Goal: Task Accomplishment & Management: Complete application form

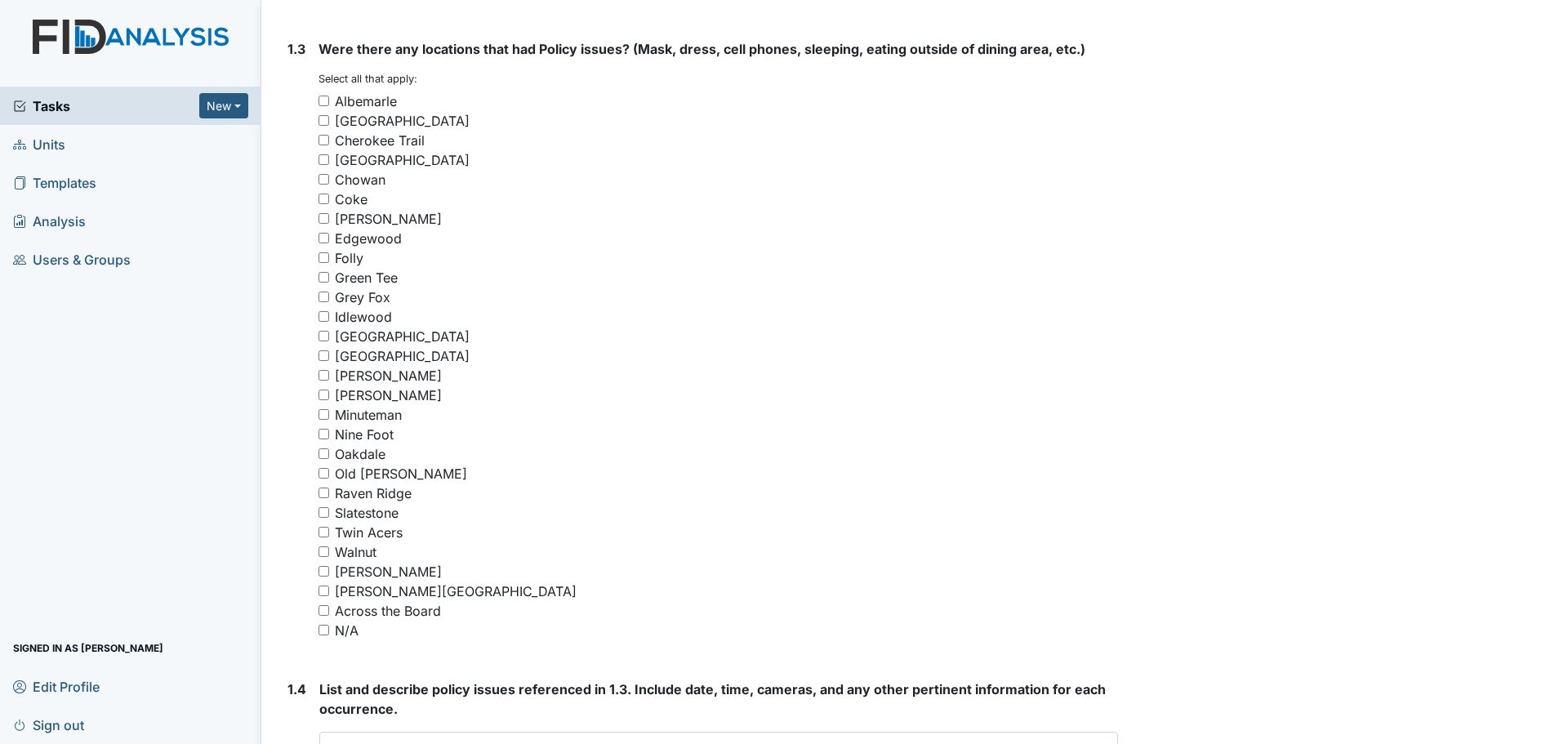
scroll to position [1144, 0]
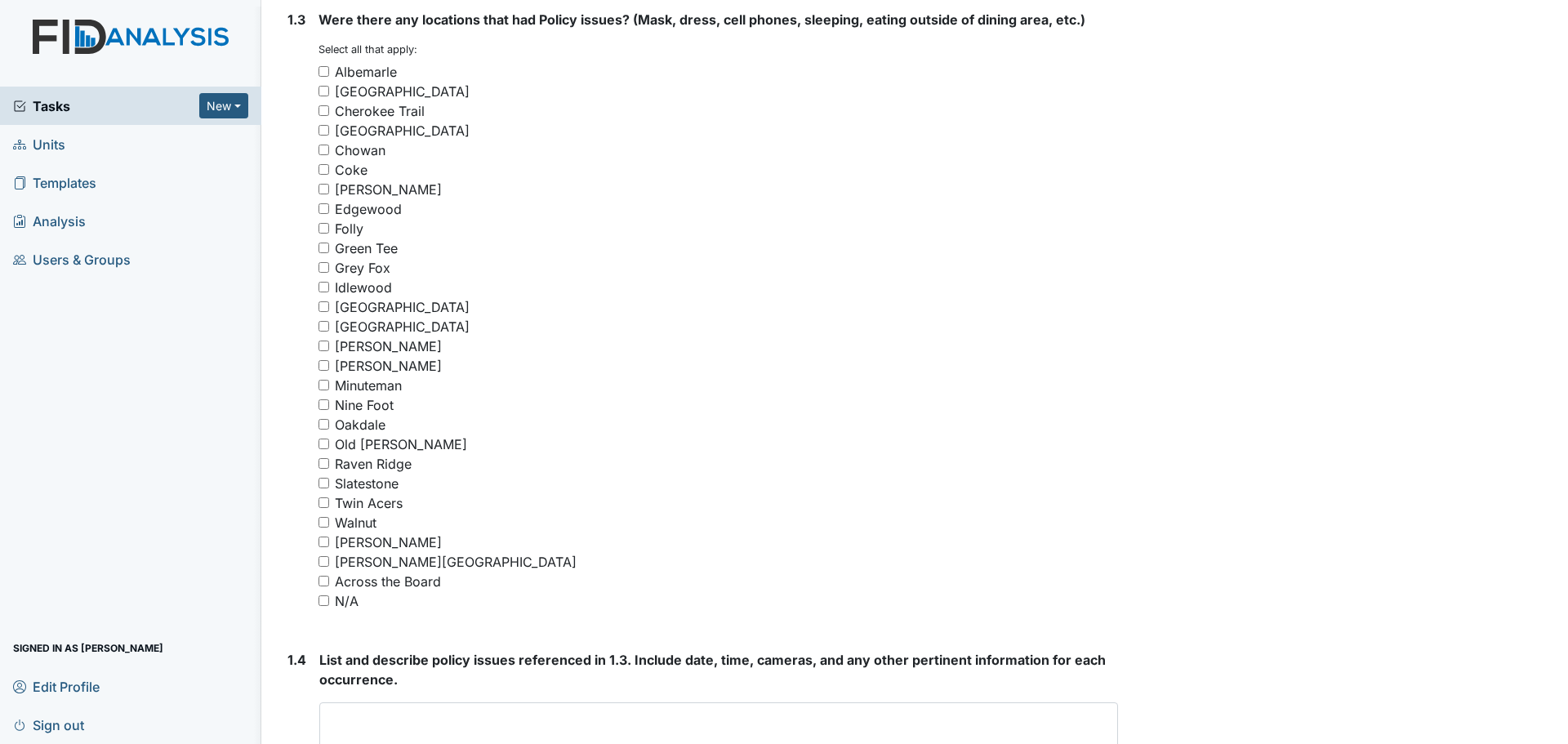
click at [324, 601] on input "N/A" at bounding box center [323, 601] width 10 height 10
checkbox input "true"
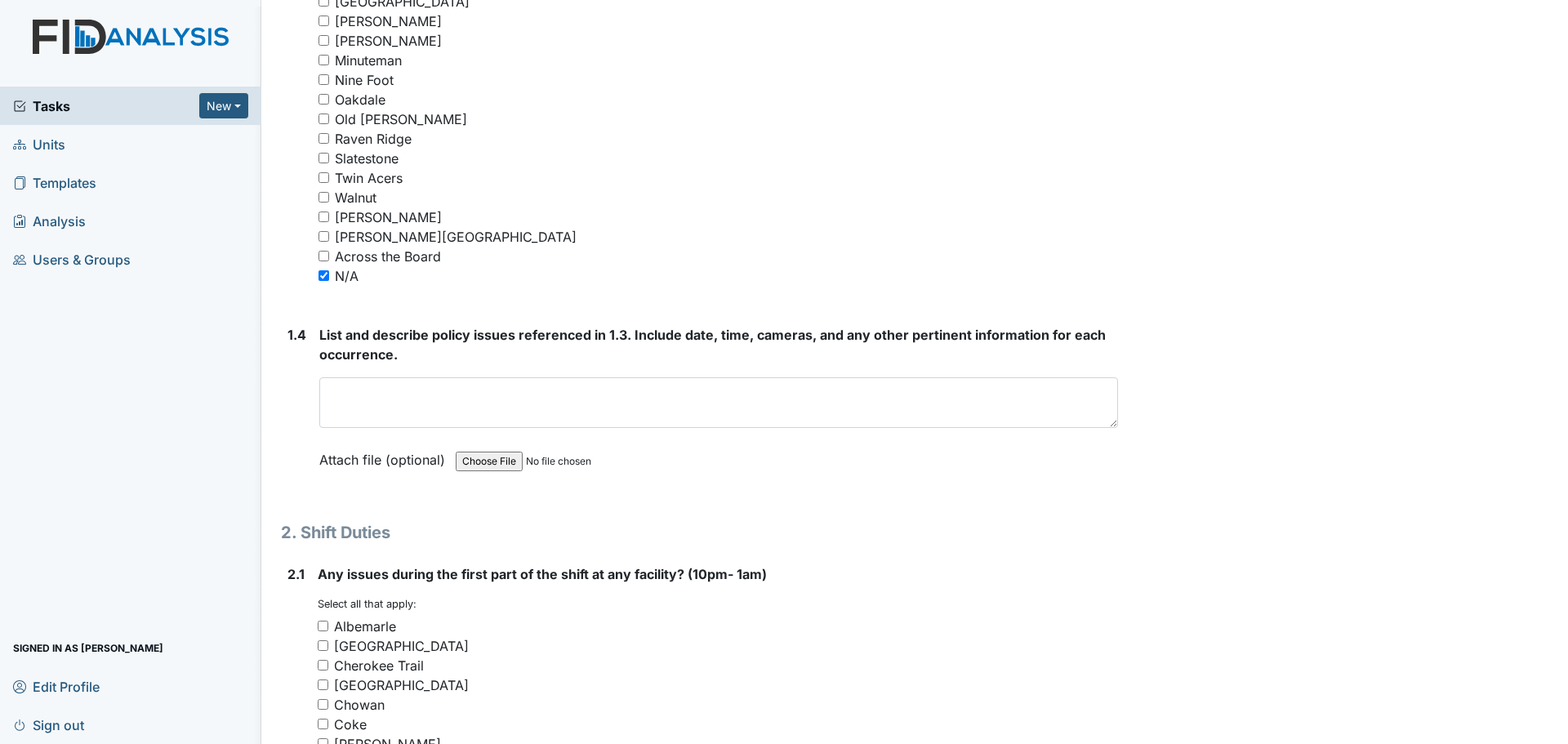
scroll to position [1471, 0]
click at [638, 372] on div "List and describe policy issues referenced in 1.3. Include date, time, cameras,…" at bounding box center [718, 401] width 799 height 156
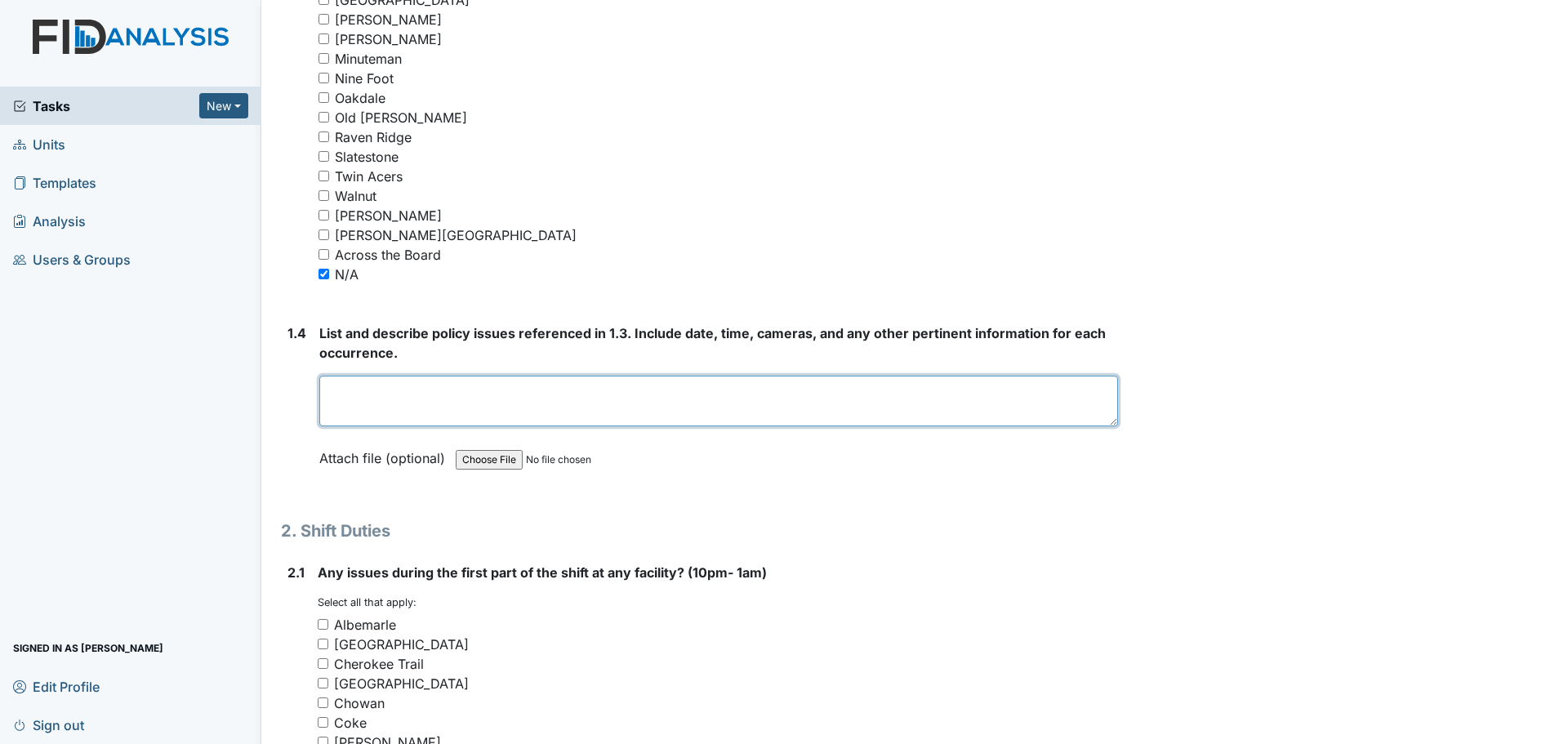
click at [642, 404] on textarea at bounding box center [718, 401] width 799 height 51
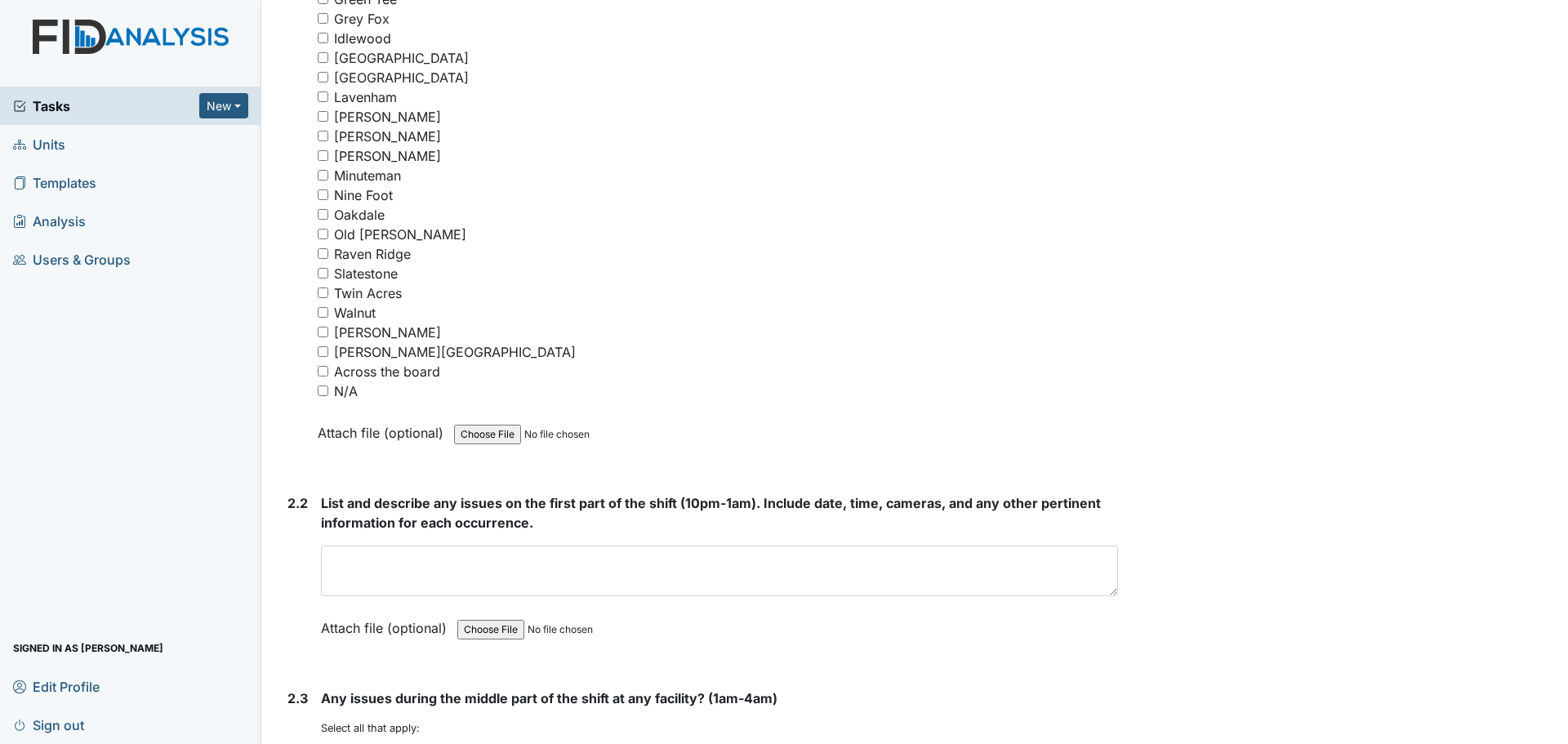
scroll to position [2287, 0]
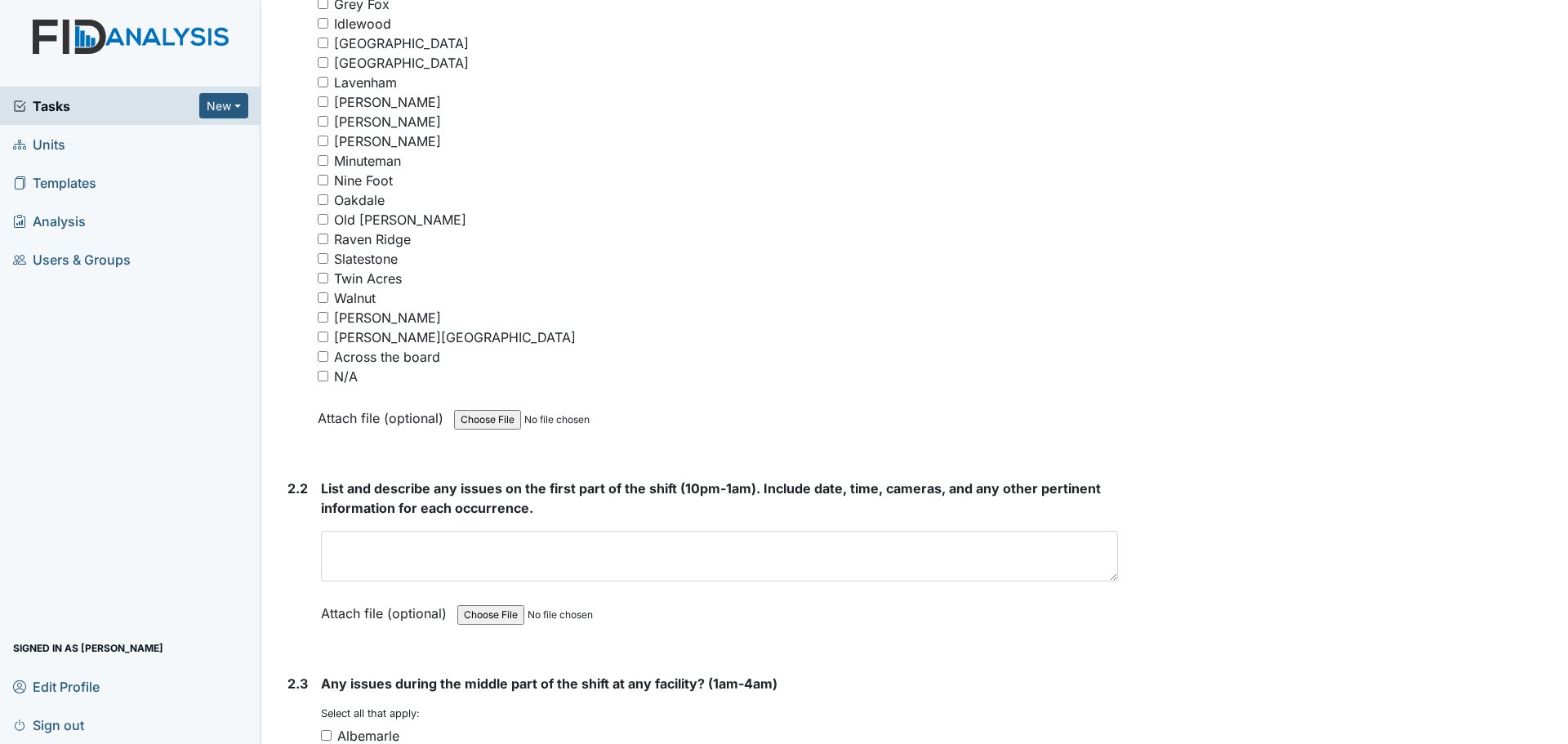
type textarea "Nothing to report."
click at [327, 378] on input "N/A" at bounding box center [323, 376] width 10 height 10
checkbox input "true"
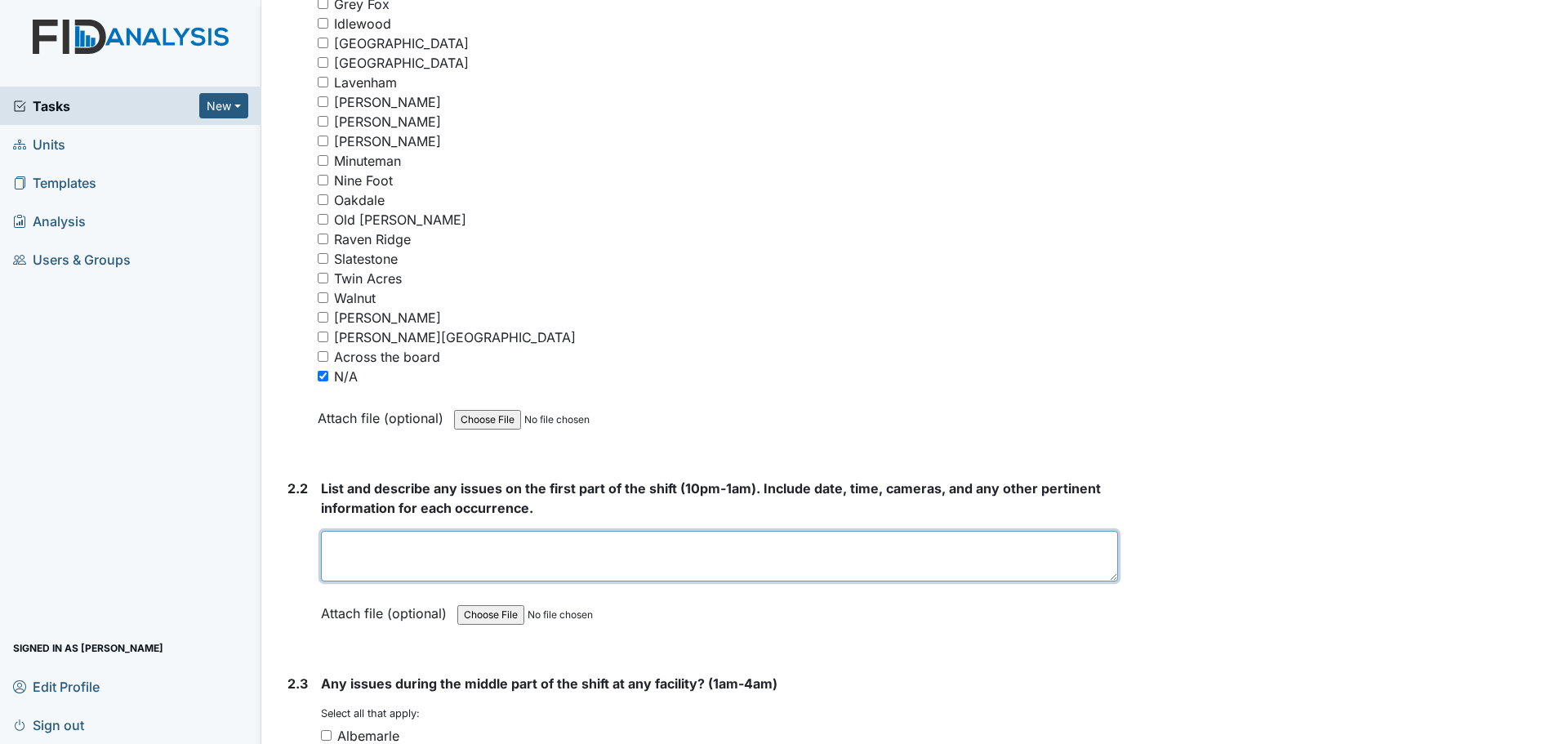
click at [847, 545] on textarea at bounding box center [719, 556] width 797 height 51
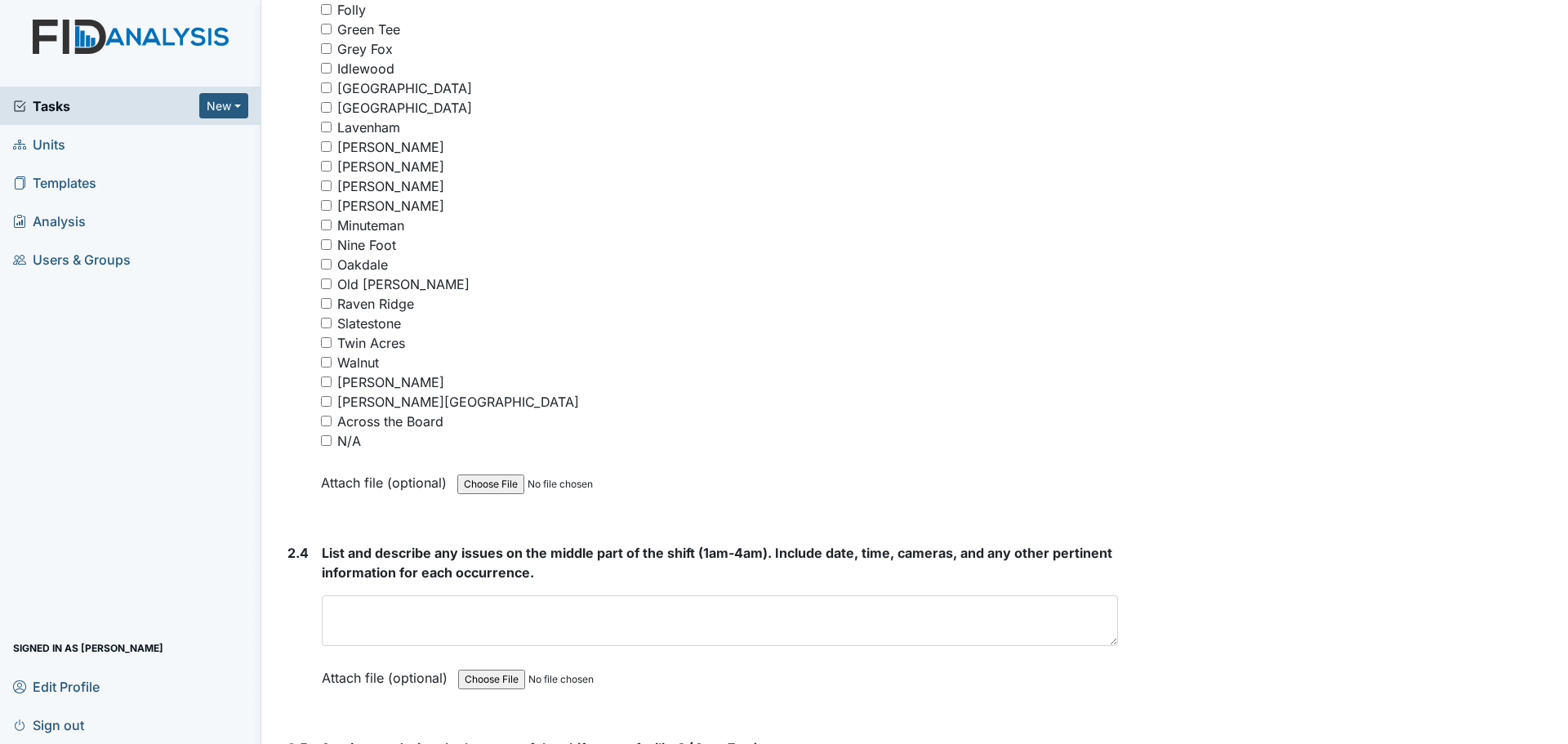
scroll to position [3186, 0]
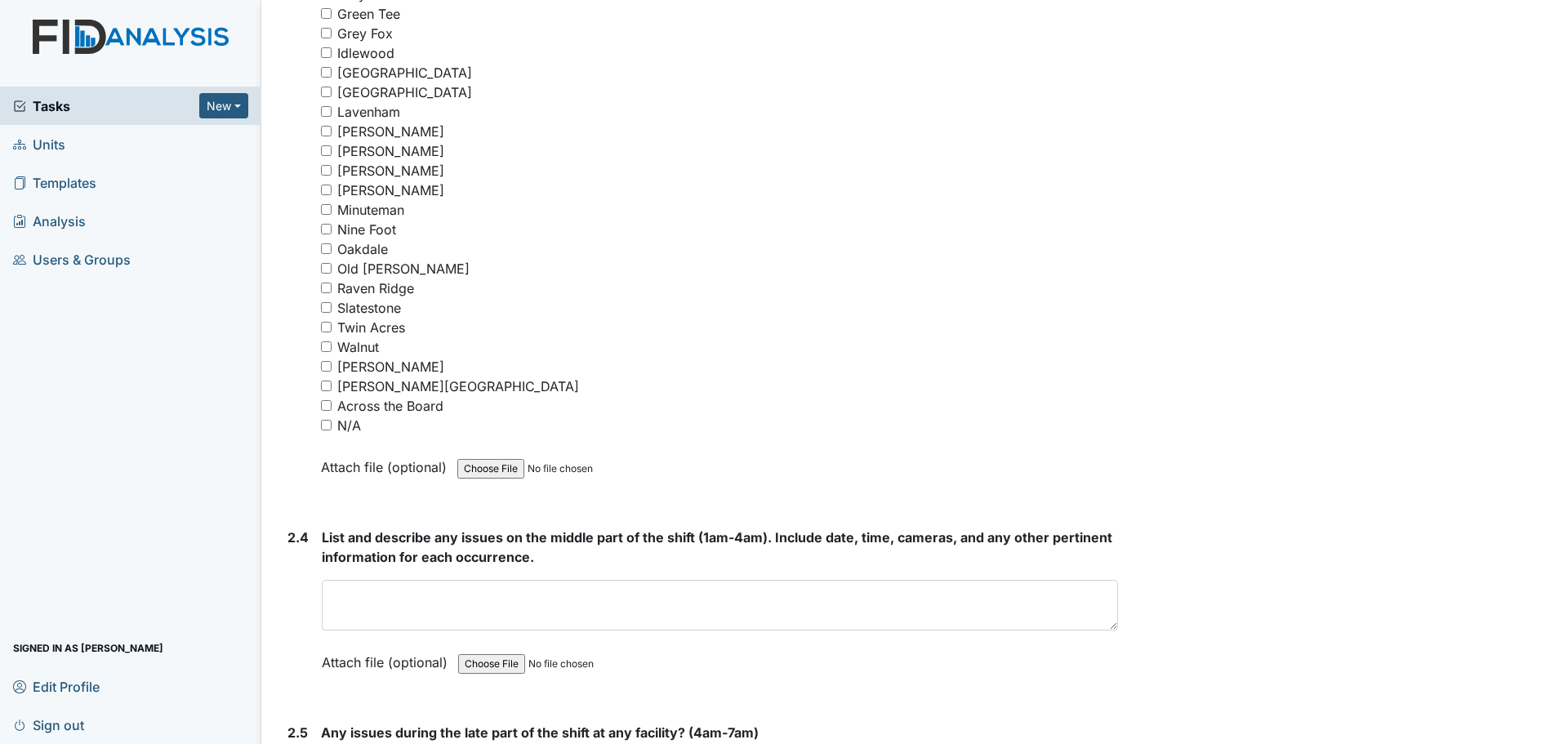
type textarea "Staff were cleaning and helping residents."
click at [326, 422] on input "N/A" at bounding box center [326, 425] width 10 height 10
checkbox input "true"
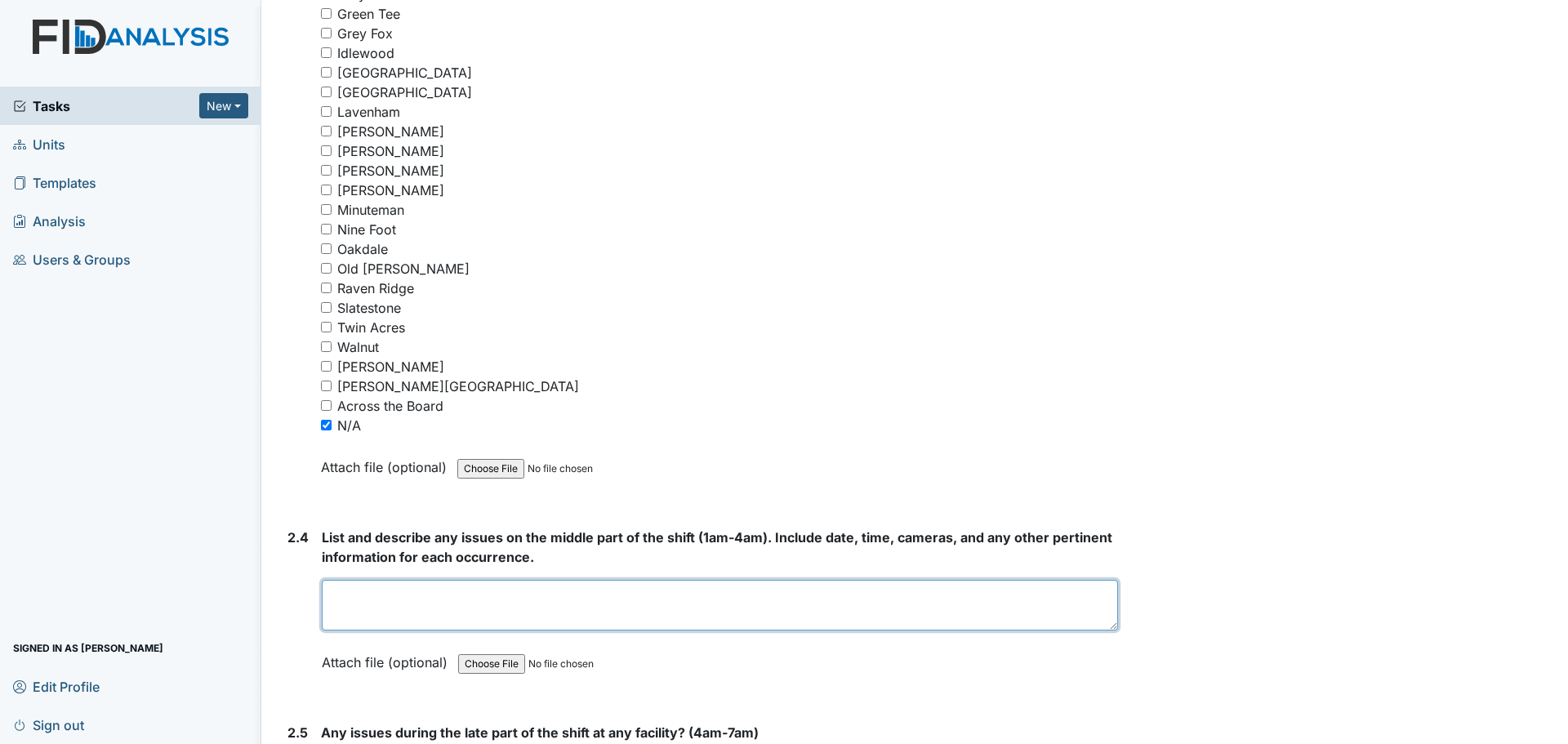
click at [702, 611] on textarea at bounding box center [719, 605] width 796 height 51
type textarea "D"
click at [537, 596] on textarea "Staff were cleaning and" at bounding box center [719, 605] width 796 height 51
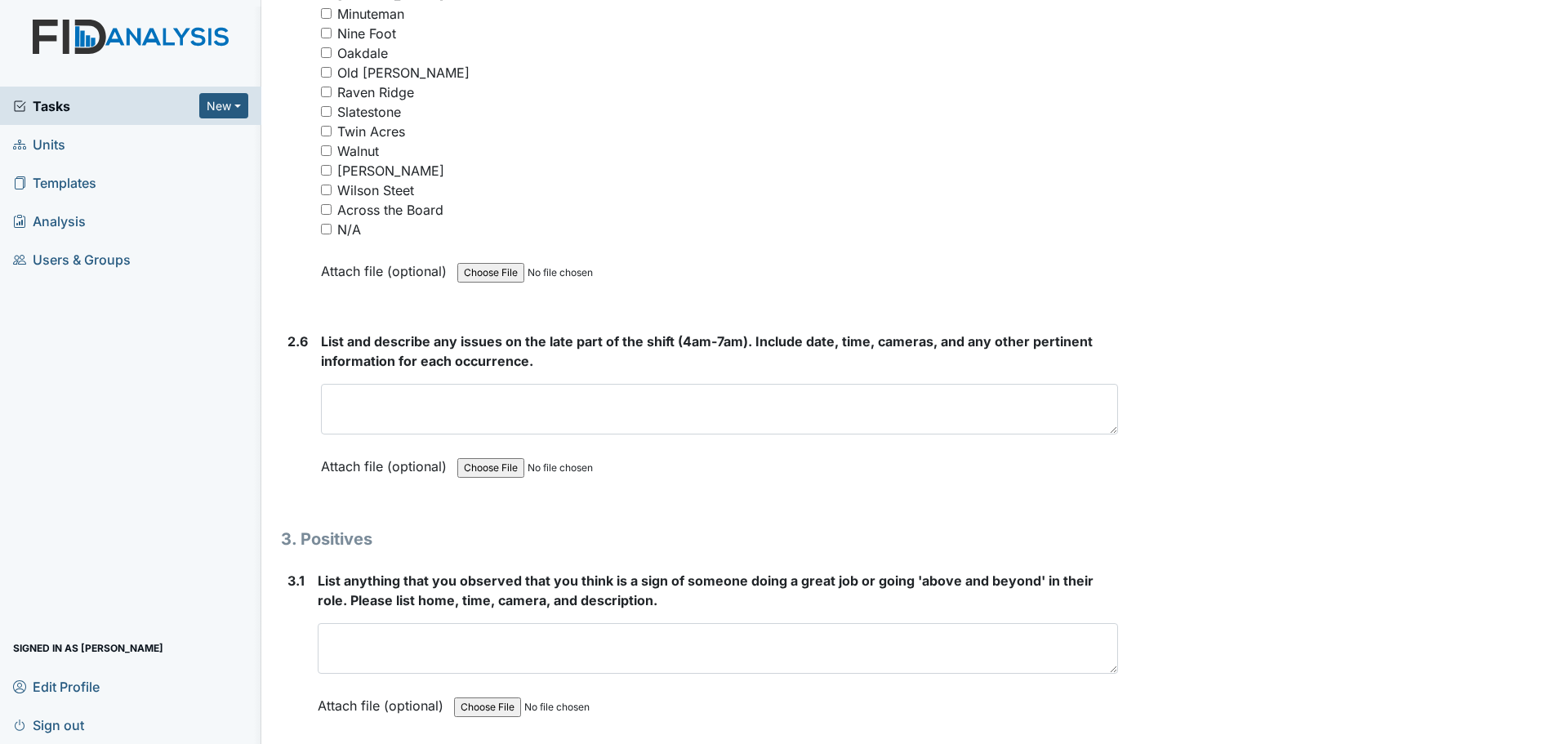
scroll to position [4447, 0]
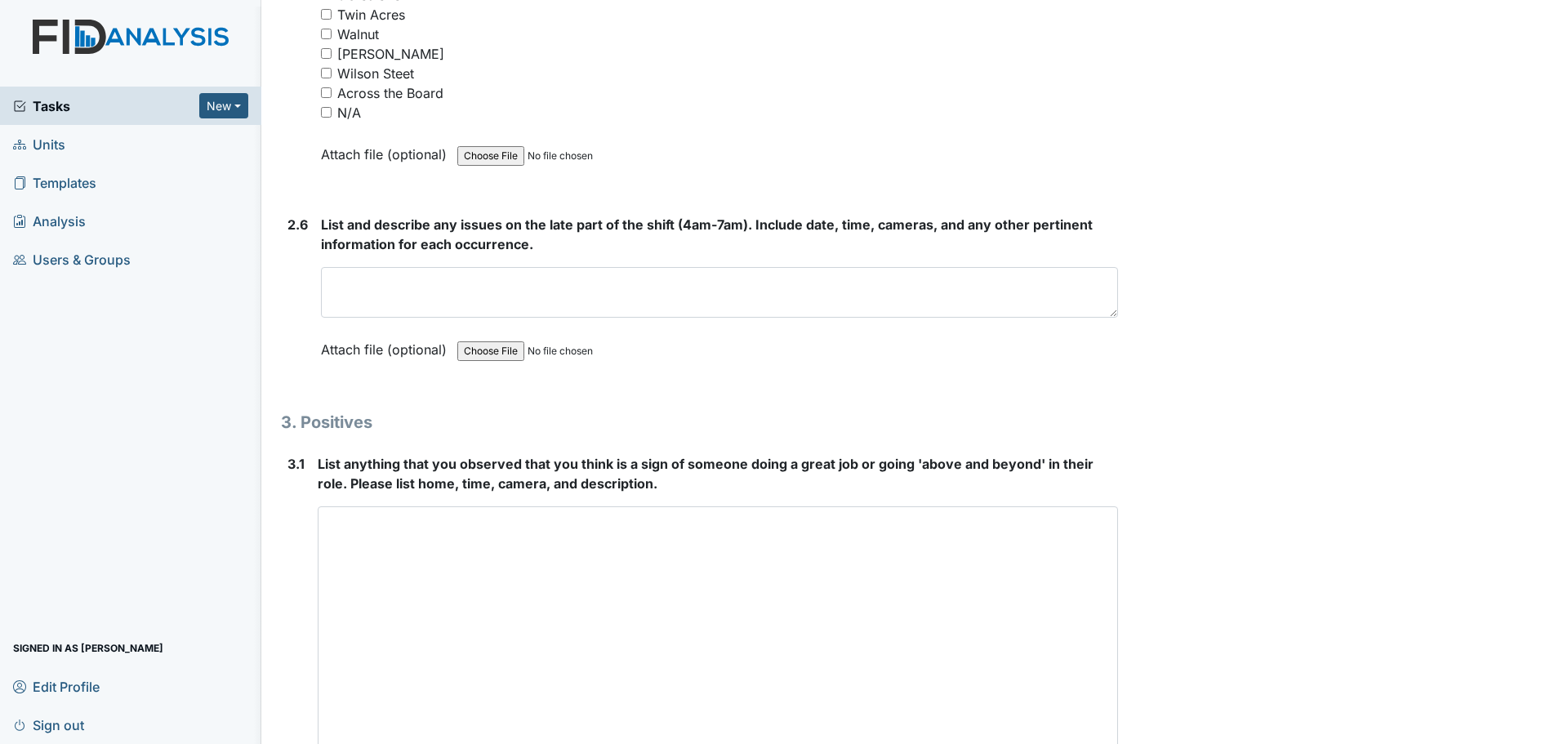
drag, startPoint x: 1101, startPoint y: 552, endPoint x: 1186, endPoint y: 782, distance: 245.2
click at [1186, 743] on html "Tasks New Form Inspection Document Bundle Units Templates Analysis Users & Grou…" at bounding box center [784, 372] width 1568 height 744
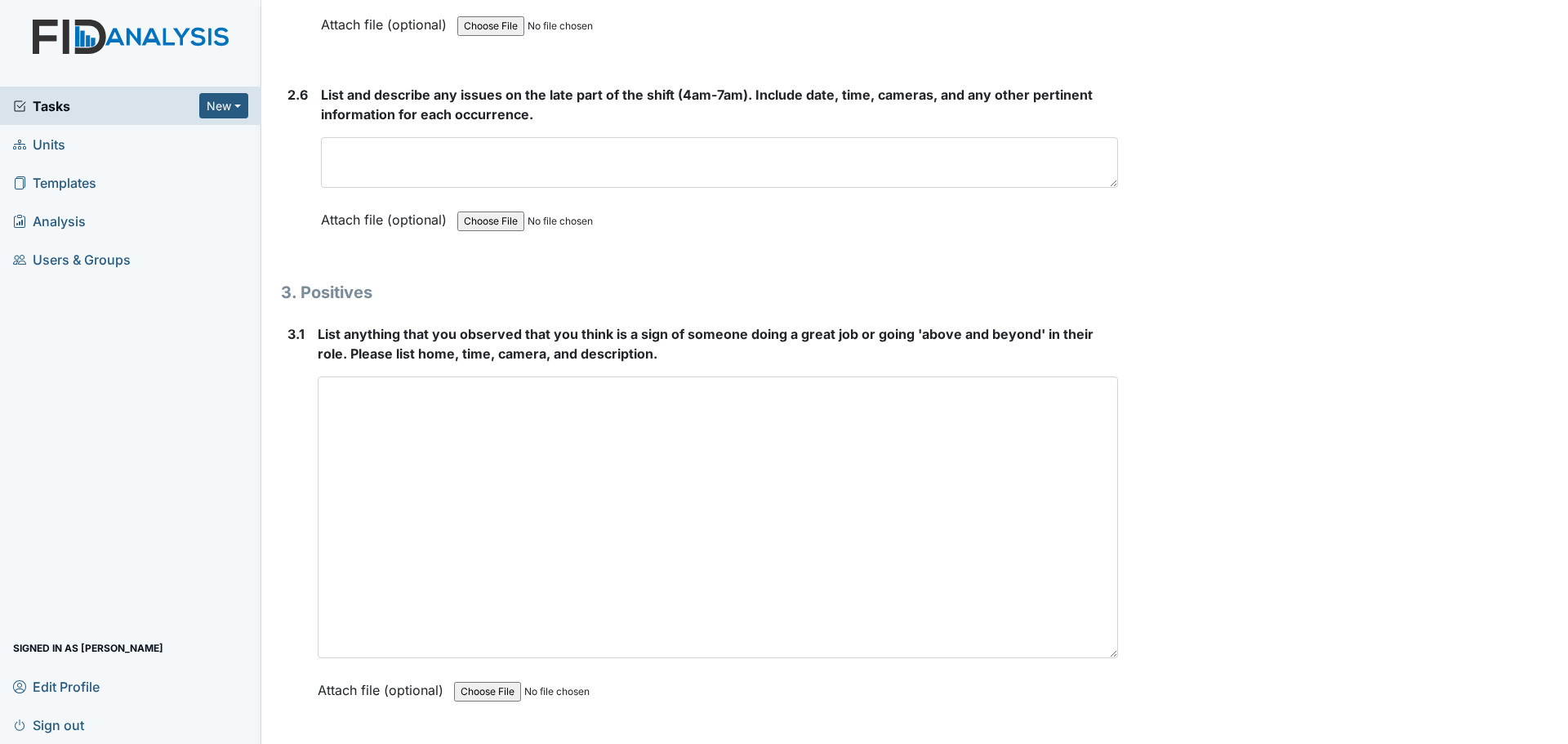
scroll to position [4677, 0]
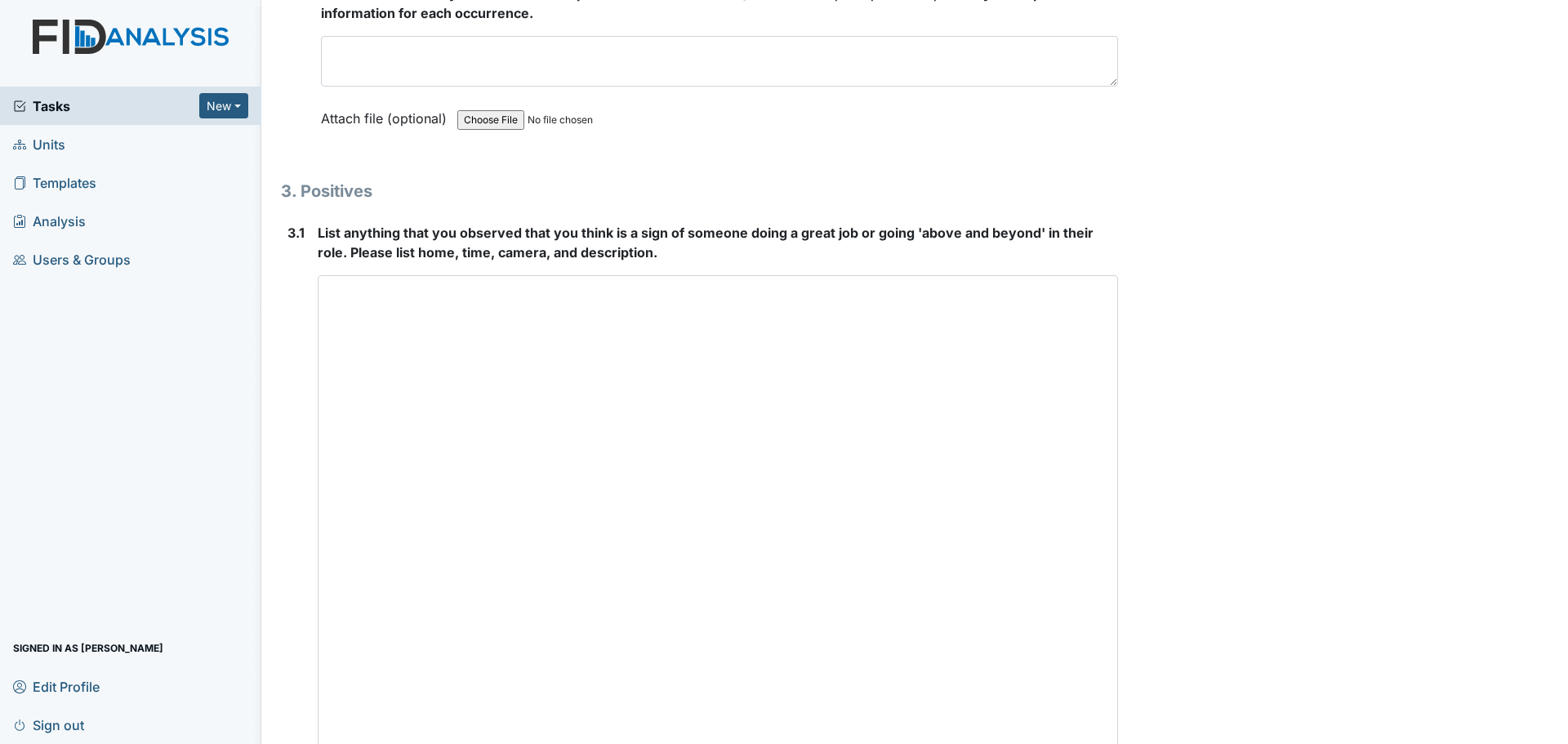
drag, startPoint x: 1099, startPoint y: 552, endPoint x: 1189, endPoint y: 734, distance: 203.0
click at [1206, 743] on html "Tasks New Form Inspection Document Bundle Units Templates Analysis Users & Grou…" at bounding box center [784, 372] width 1568 height 744
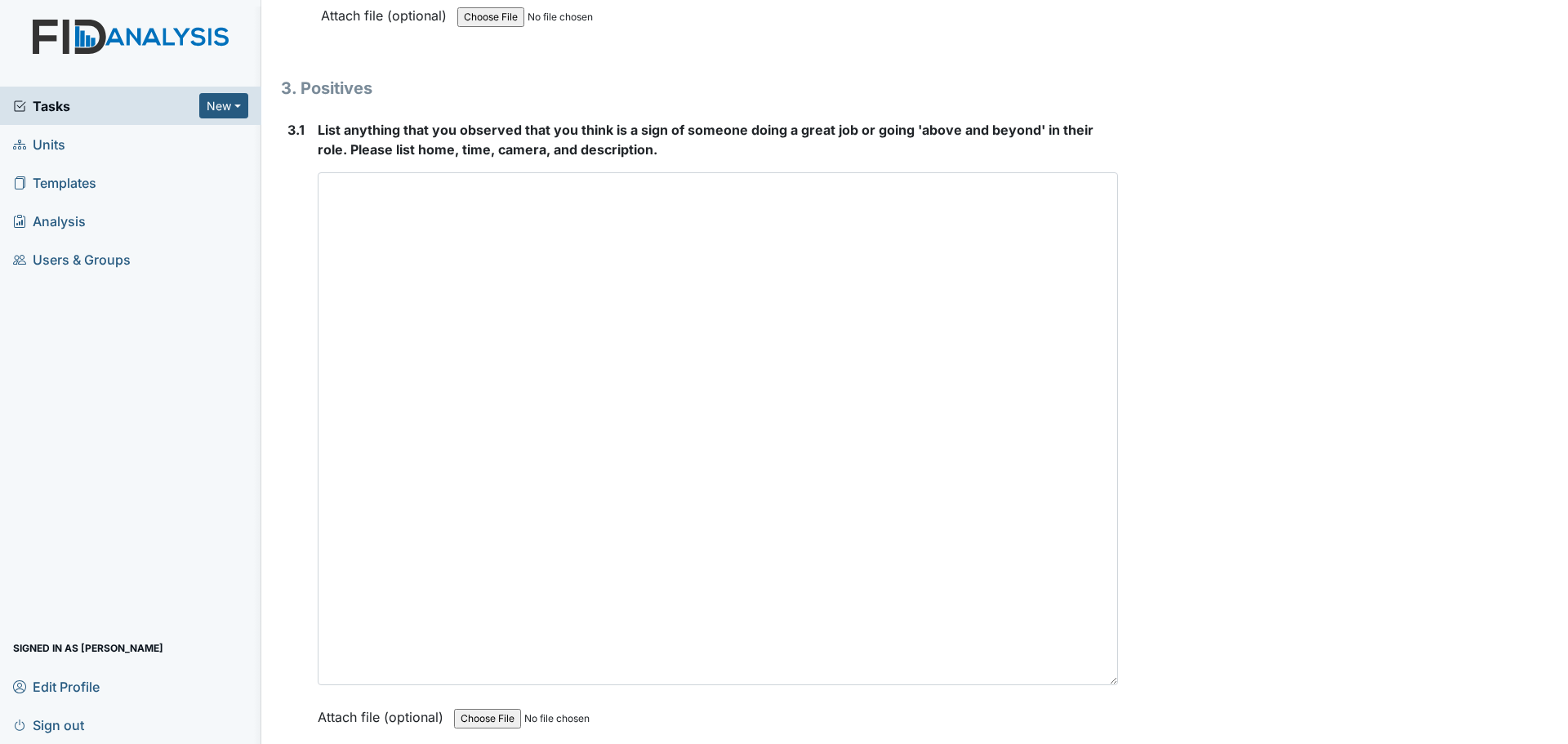
scroll to position [4909, 0]
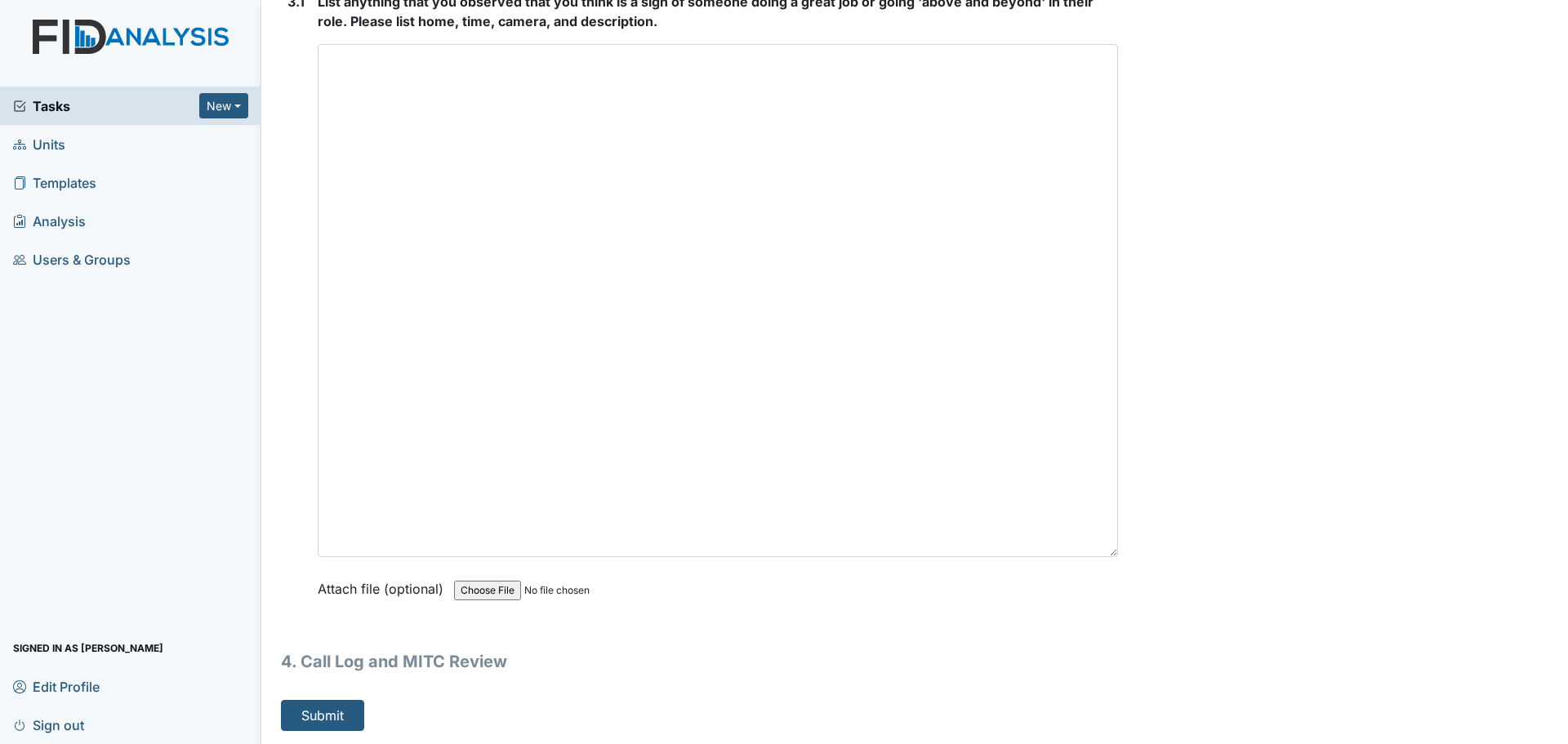
type textarea "Staff were cleaning and helping residents."
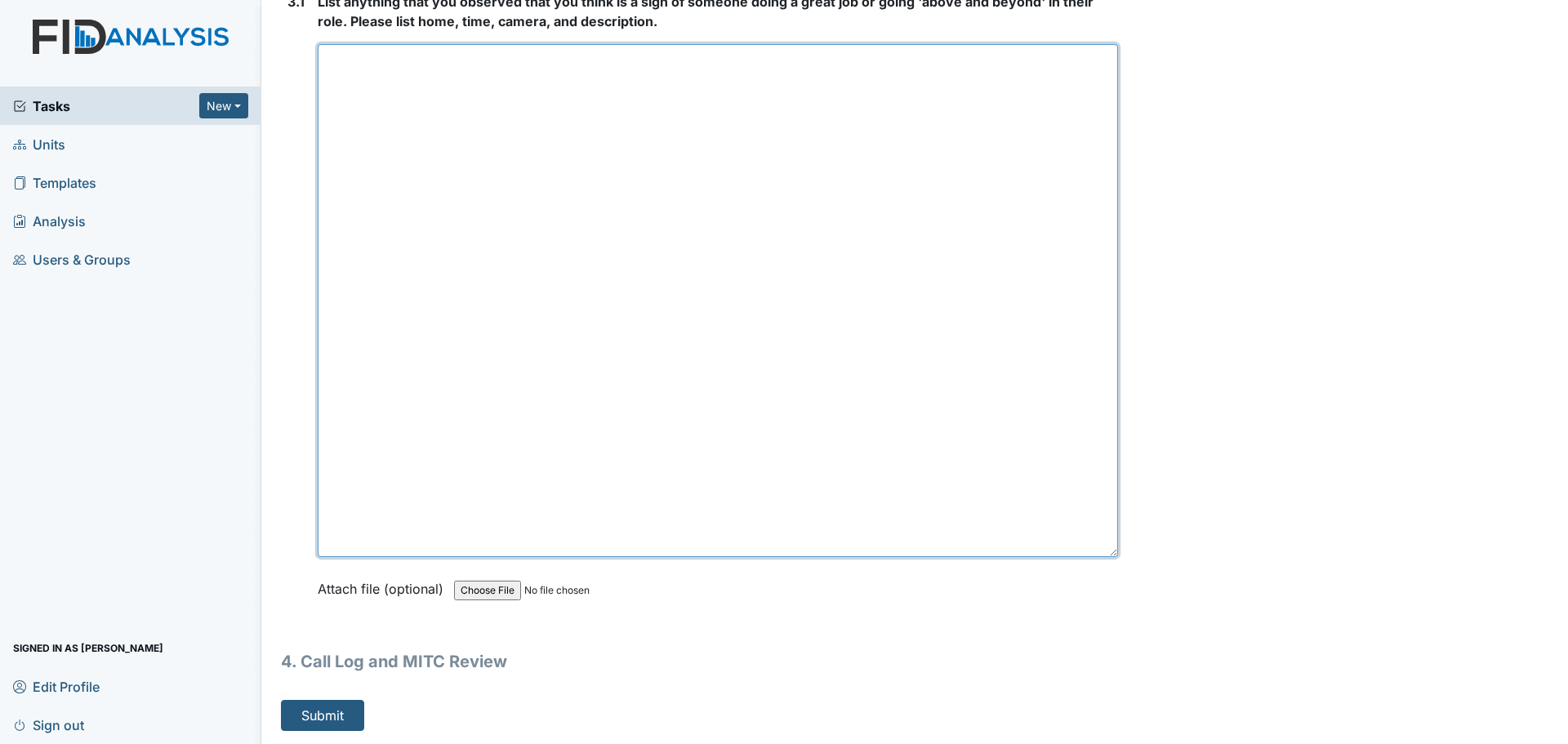
click at [524, 79] on textarea at bounding box center [718, 300] width 801 height 513
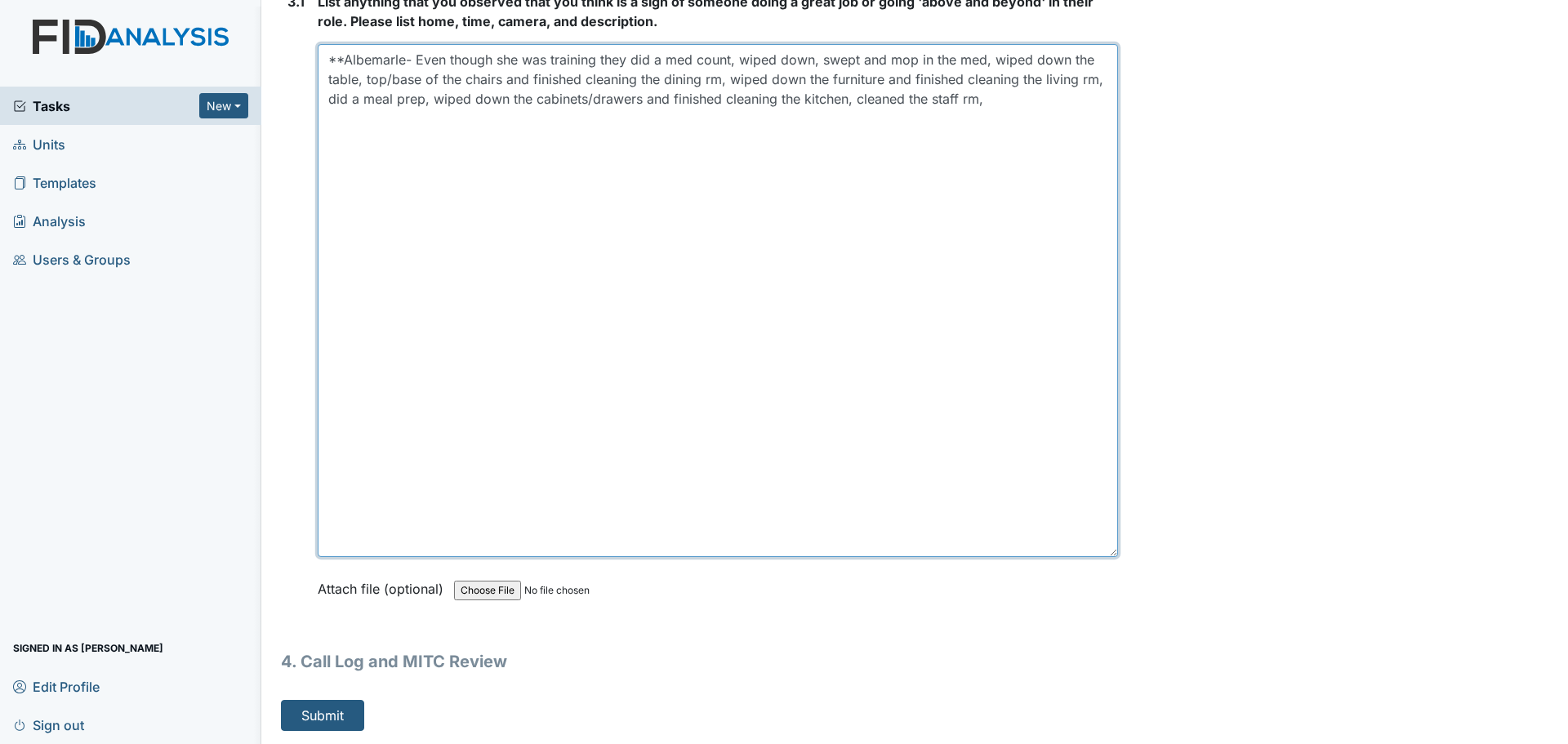
click at [984, 61] on textarea "**Albemarle- Even though she was training they did a med count, wiped down, swe…" at bounding box center [718, 300] width 801 height 513
click at [1061, 106] on textarea "**Albemarle- Even though she was training they did a med count, wiped down, swe…" at bounding box center [718, 300] width 801 height 513
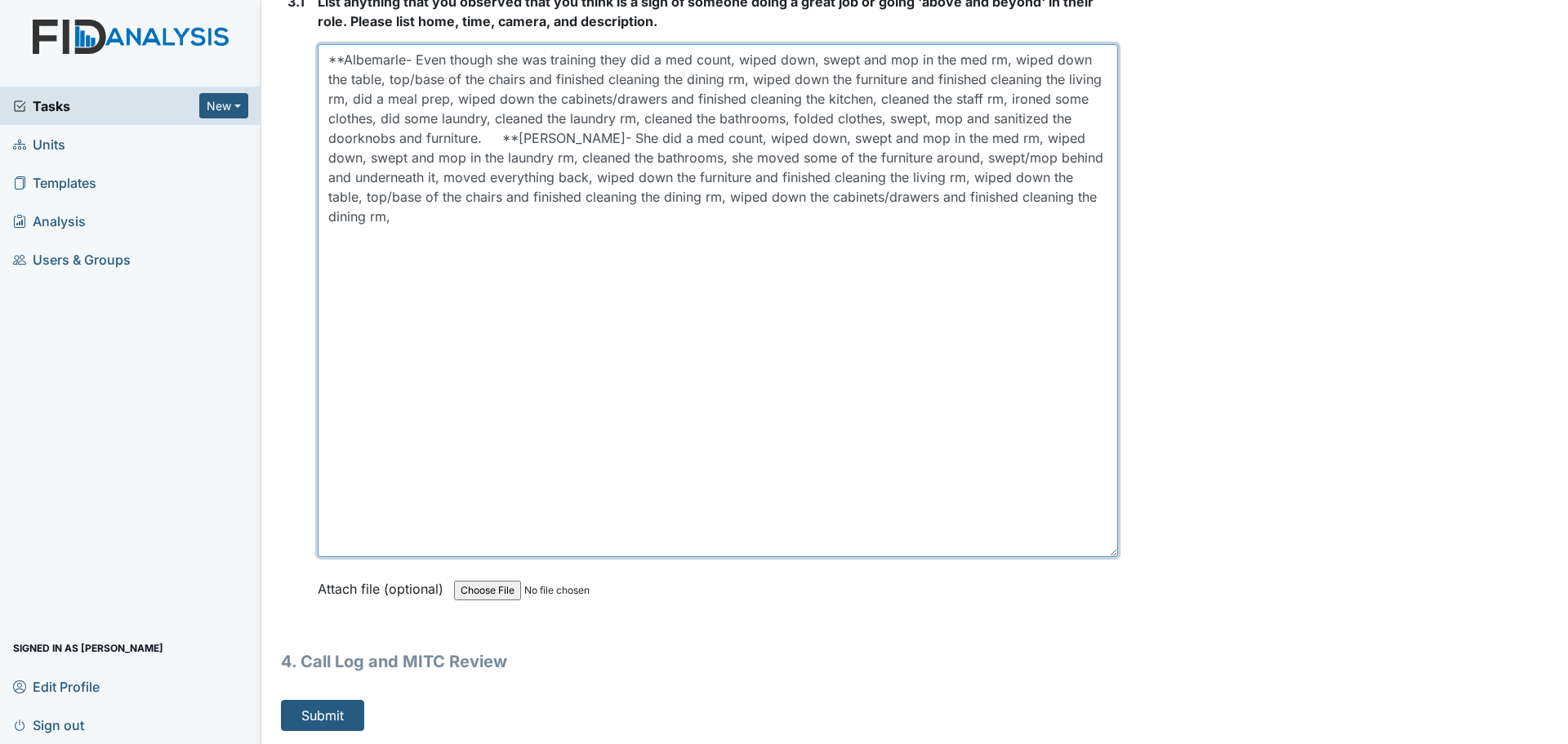
click at [708, 197] on textarea "**Albemarle- Even though she was training they did a med count, wiped down, swe…" at bounding box center [718, 300] width 801 height 513
click at [704, 194] on textarea "**Albemarle- Even though she was training they did a med count, wiped down, swe…" at bounding box center [718, 300] width 801 height 513
click at [388, 218] on textarea "**Albemarle- Even though she was training they did a med count, wiped down, swe…" at bounding box center [718, 300] width 801 height 513
click at [410, 217] on textarea "**Albemarle- Even though she was training they did a med count, wiped down, swe…" at bounding box center [718, 300] width 801 height 513
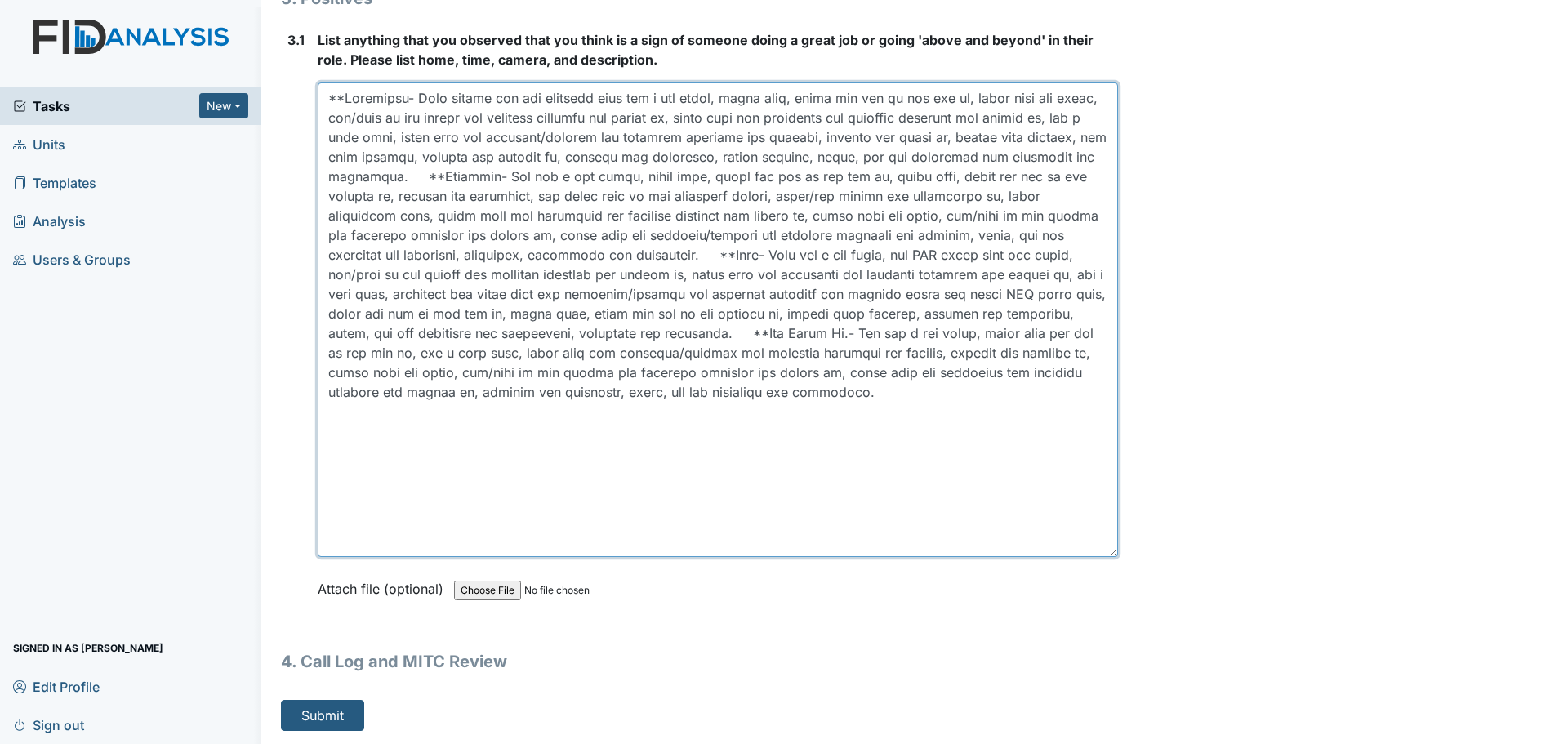
scroll to position [4867, 0]
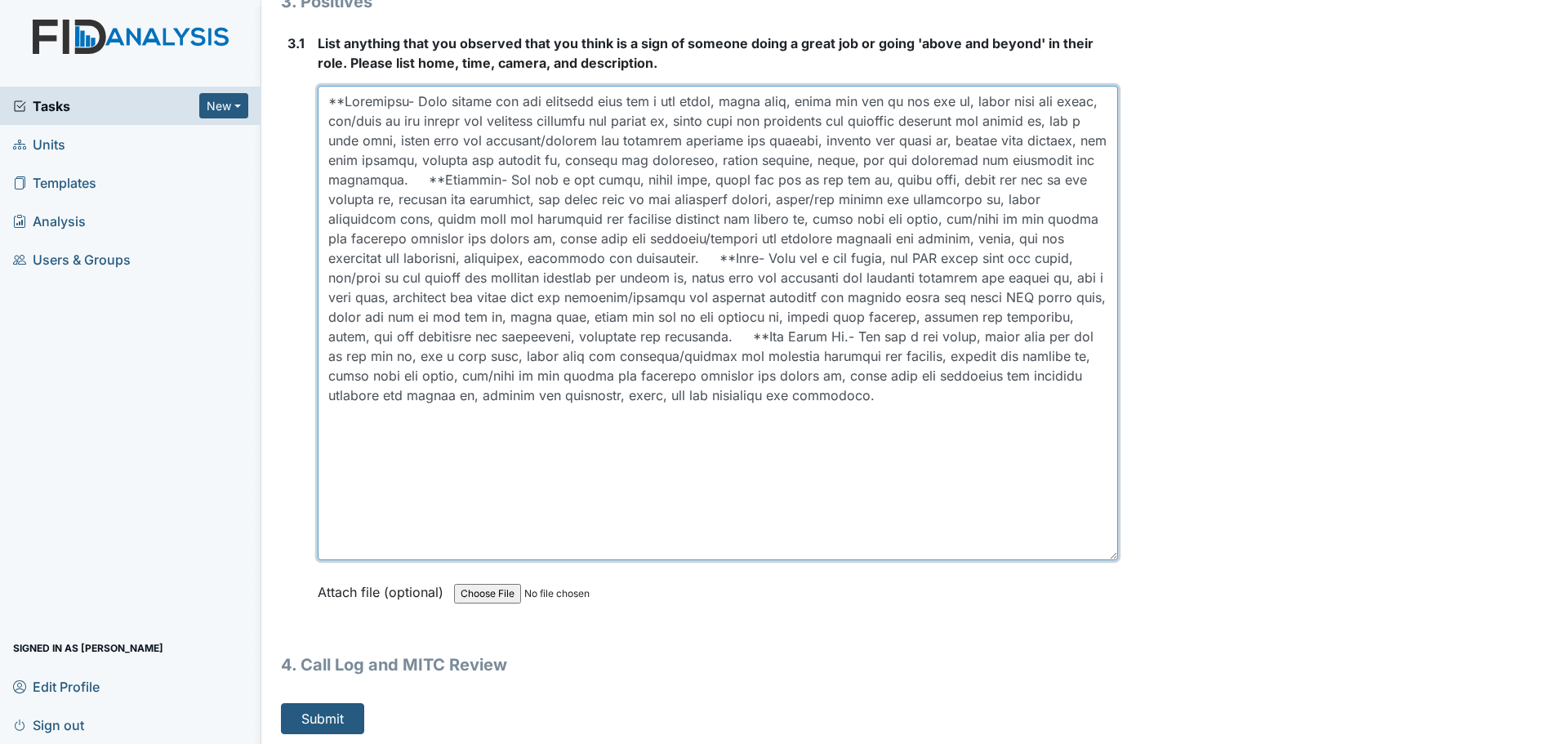
drag, startPoint x: 1103, startPoint y: 553, endPoint x: 1093, endPoint y: 511, distance: 43.2
click at [1093, 511] on textarea at bounding box center [718, 323] width 801 height 475
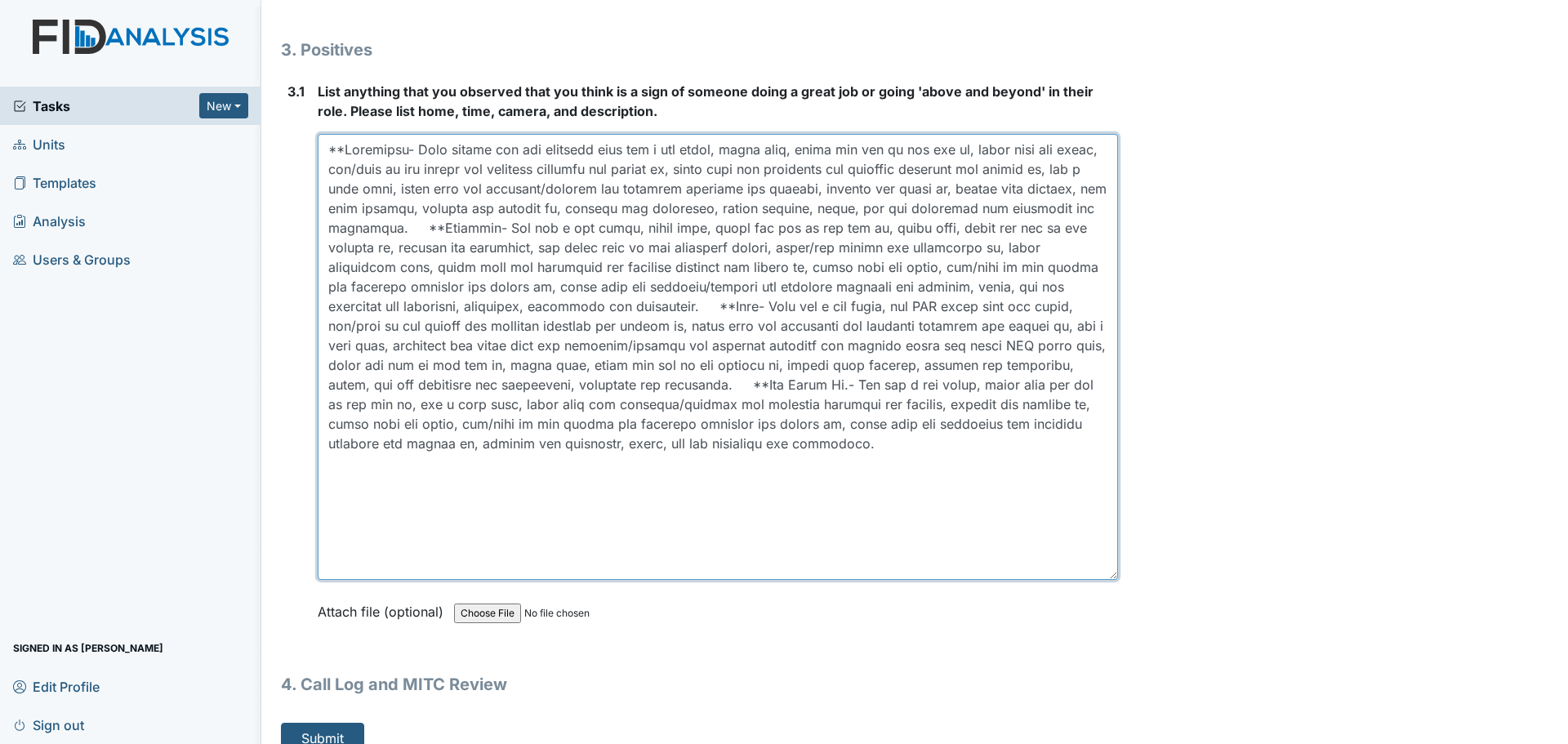
drag, startPoint x: 1103, startPoint y: 554, endPoint x: 1103, endPoint y: 493, distance: 61.0
click at [1103, 493] on textarea at bounding box center [718, 357] width 801 height 446
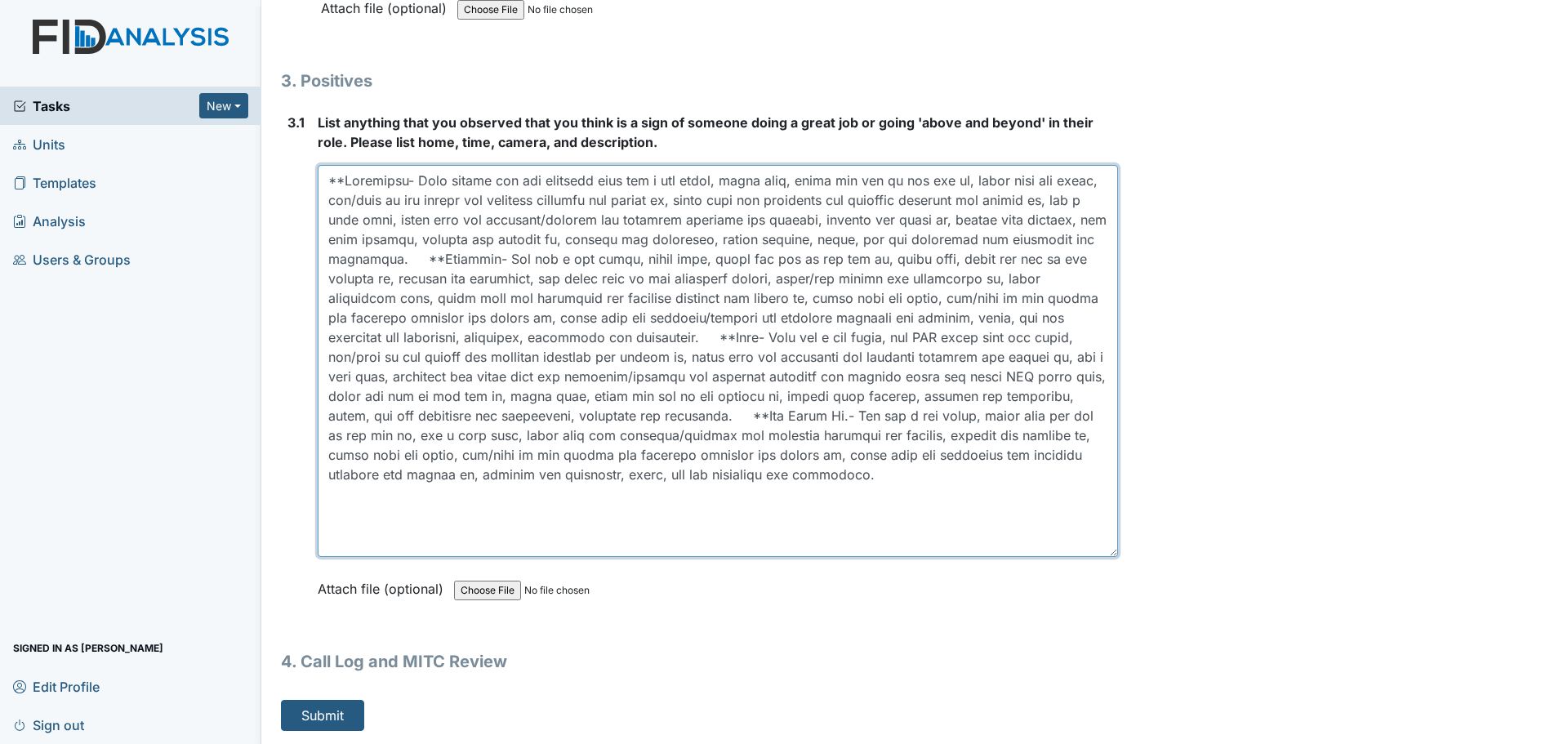
scroll to position [4773, 0]
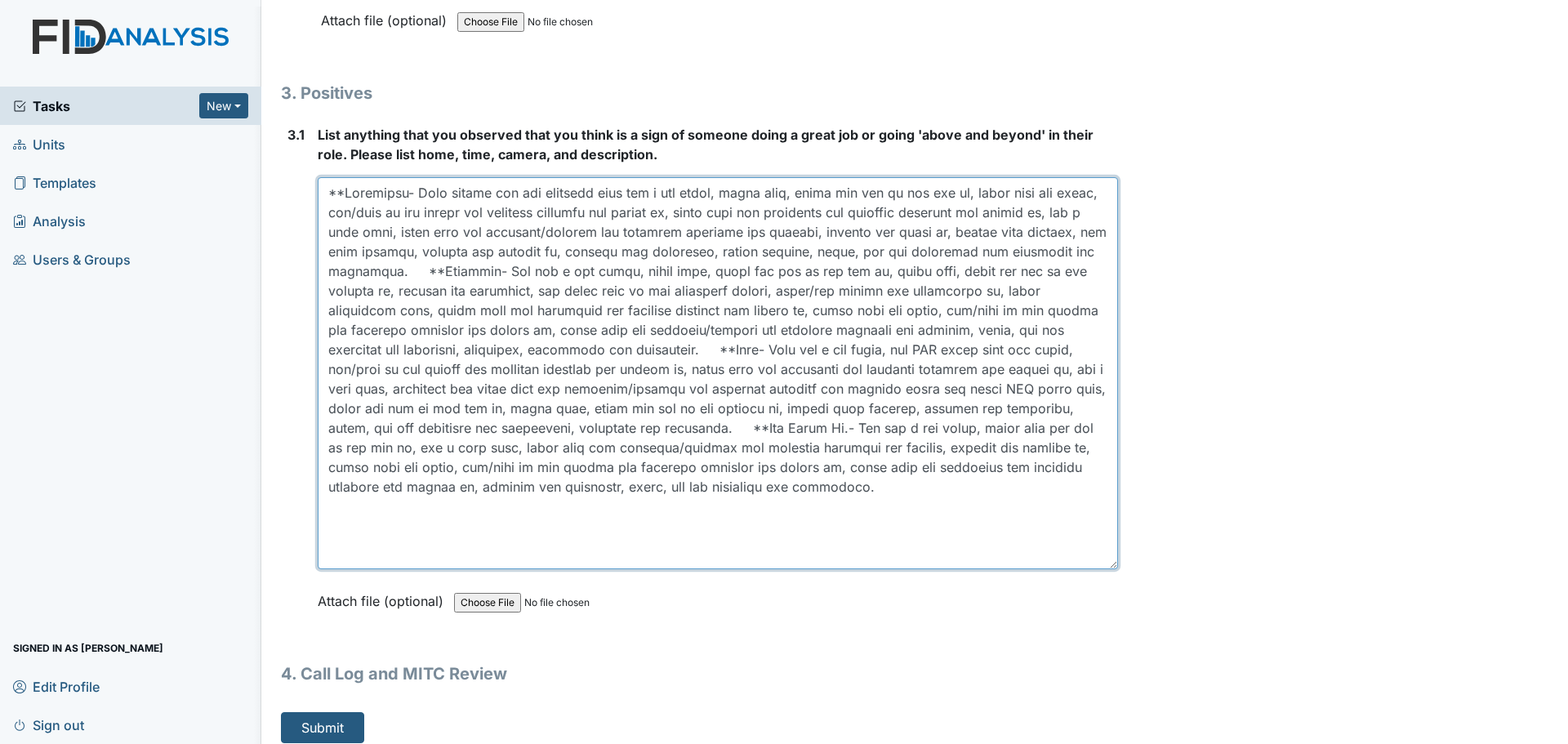
drag, startPoint x: 1100, startPoint y: 554, endPoint x: 1100, endPoint y: 516, distance: 38.0
click at [1100, 520] on textarea at bounding box center [718, 373] width 801 height 393
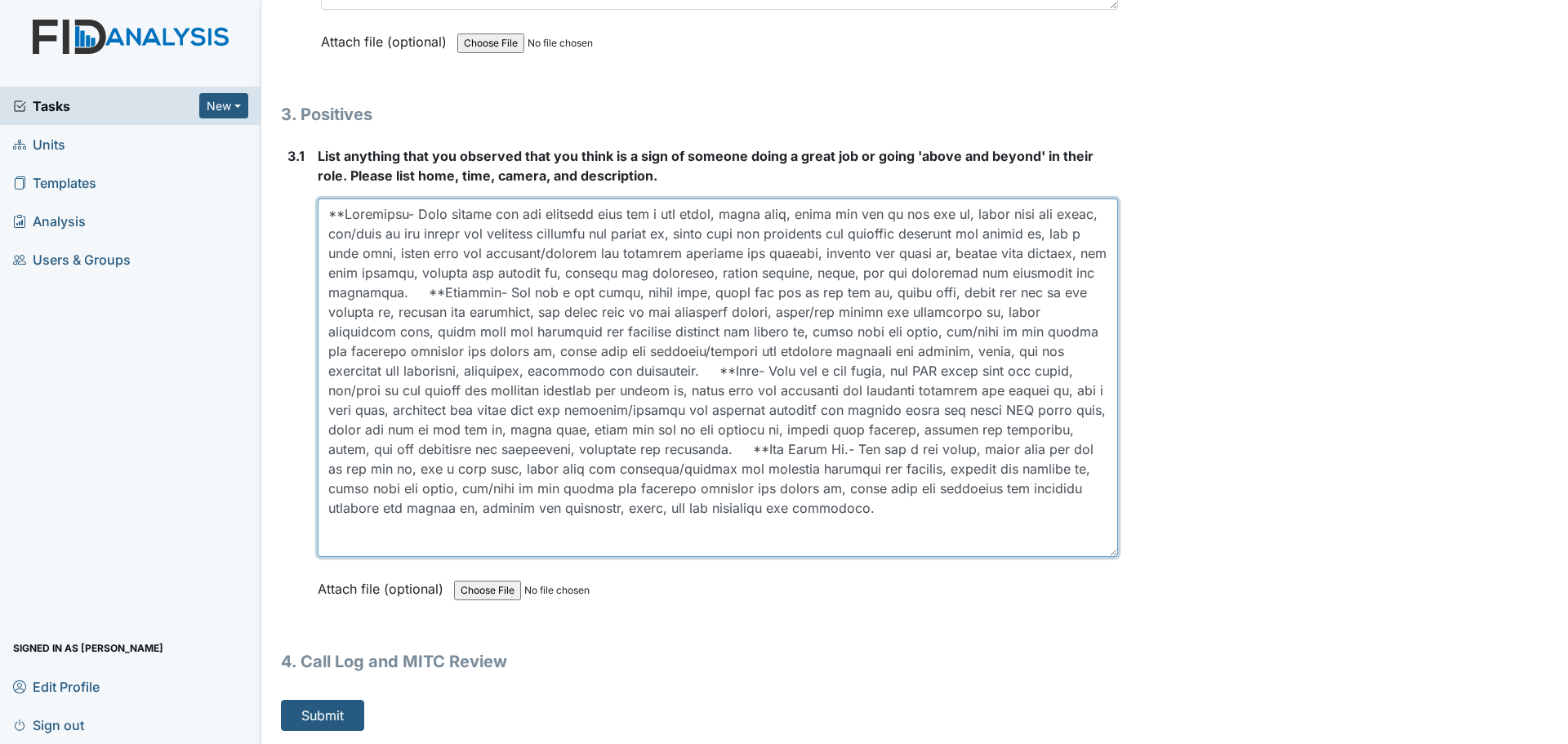
drag, startPoint x: 1106, startPoint y: 554, endPoint x: 1100, endPoint y: 517, distance: 37.5
click at [1101, 525] on textarea at bounding box center [718, 378] width 801 height 358
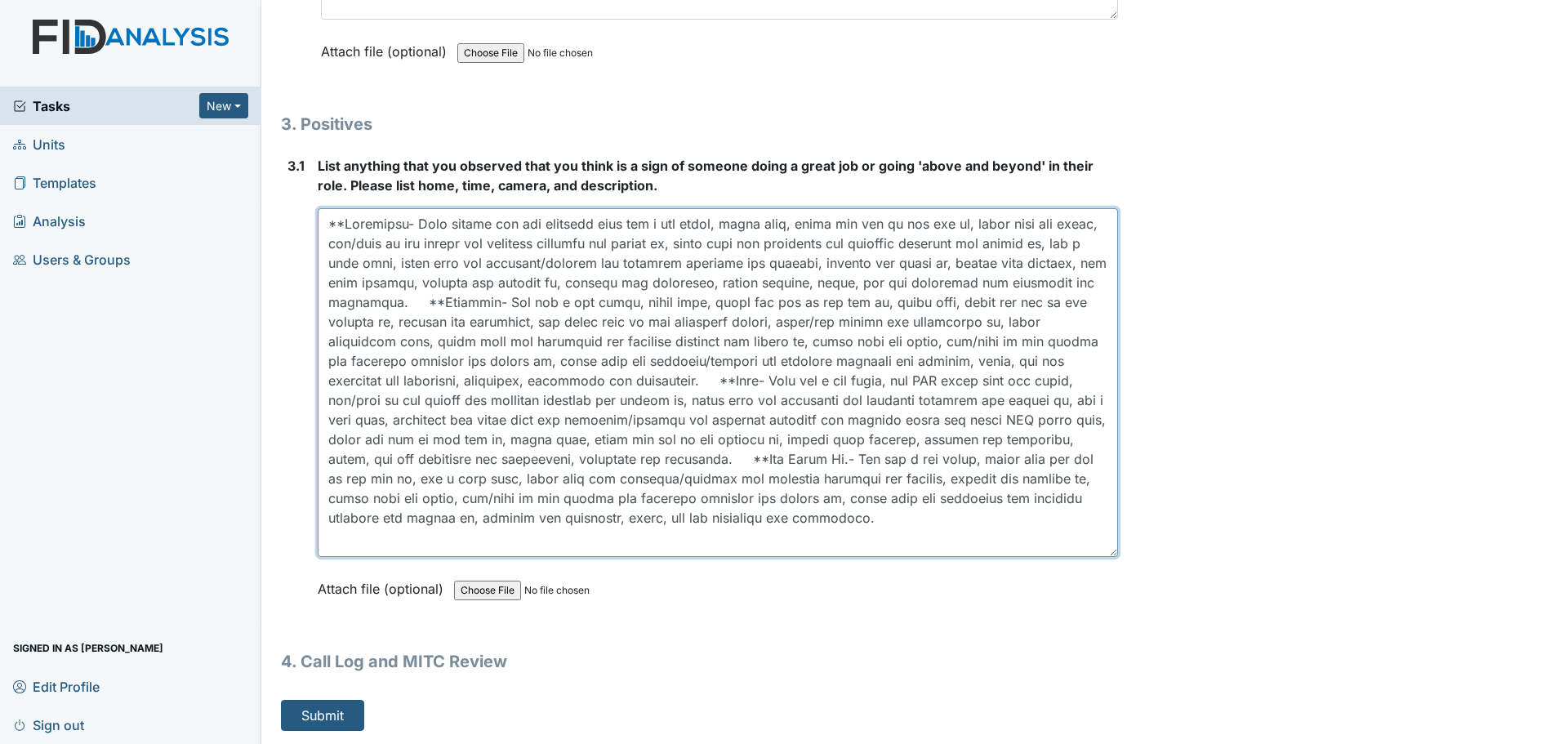
type textarea "**Albemarle- Even though she was training they did a med count, wiped down, swe…"
